Goal: Information Seeking & Learning: Learn about a topic

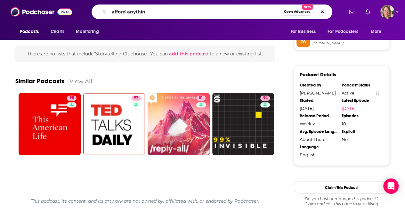
type input "afford anything"
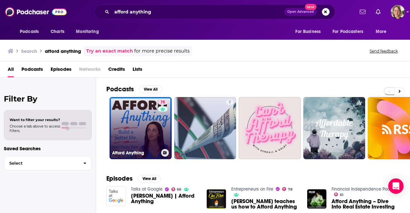
click at [126, 112] on link "75 Afford Anything" at bounding box center [141, 128] width 62 height 62
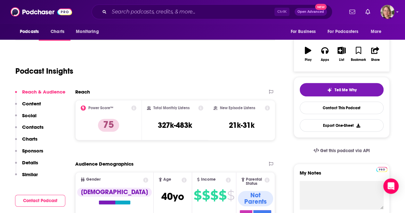
scroll to position [64, 0]
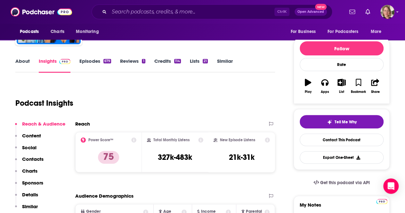
click at [23, 58] on link "About" at bounding box center [22, 65] width 14 height 15
